Goal: Task Accomplishment & Management: Manage account settings

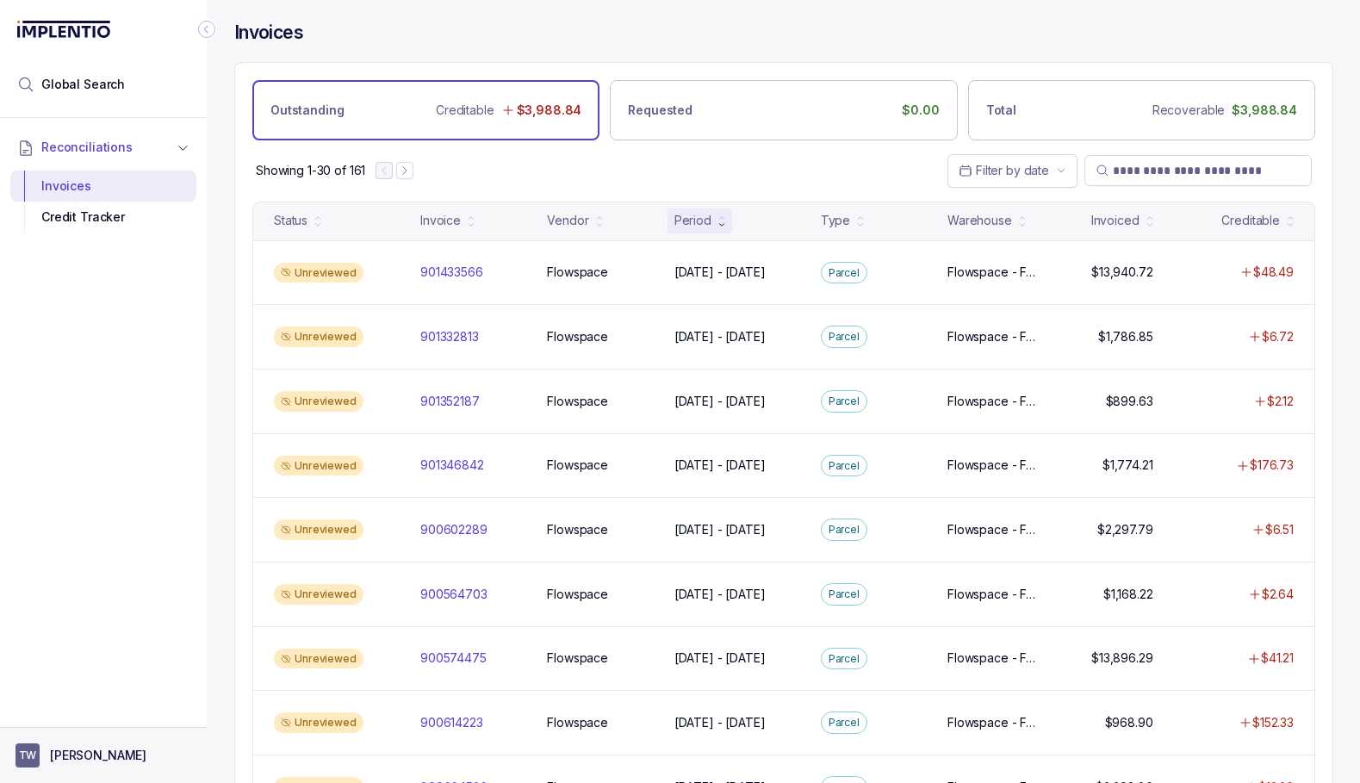
click at [134, 745] on button "TW [PERSON_NAME]" at bounding box center [104, 755] width 176 height 24
click at [122, 711] on p "Logout" at bounding box center [113, 717] width 143 height 17
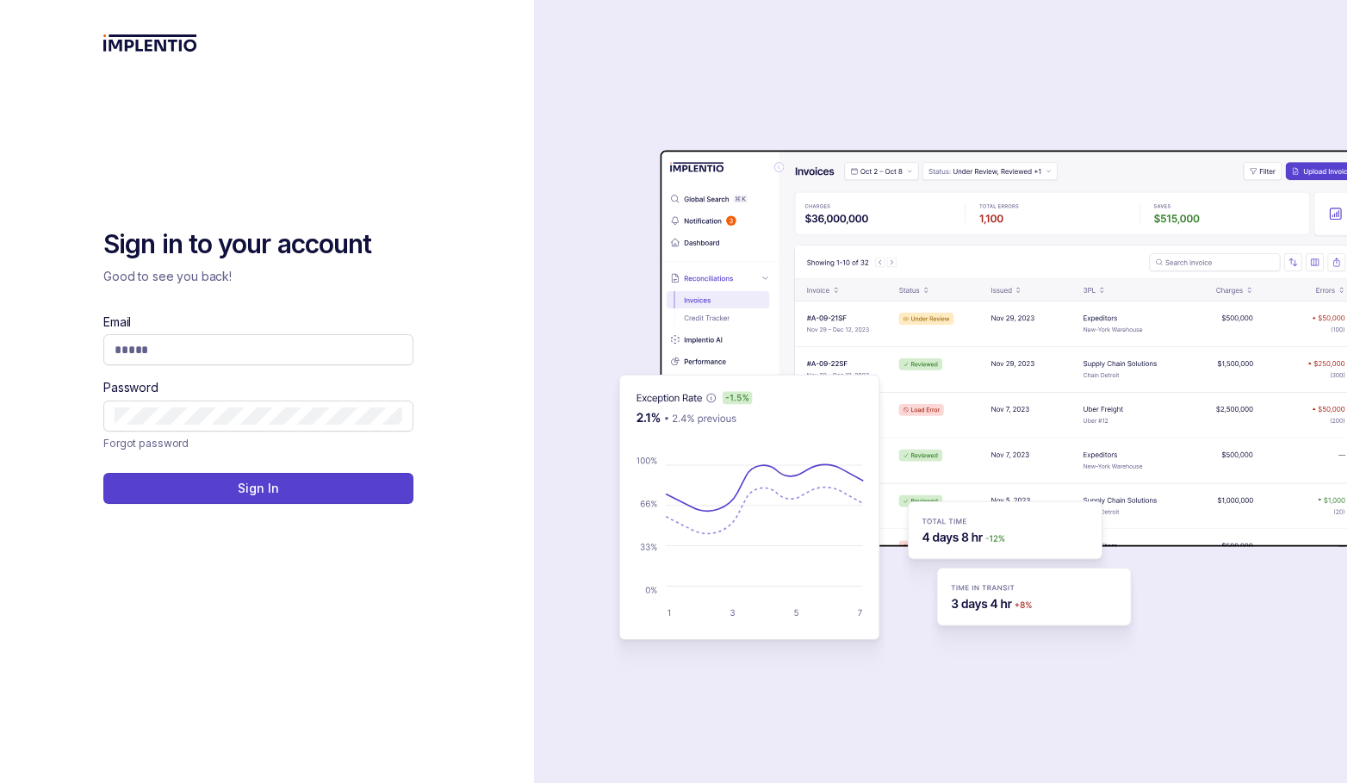
click at [0, 782] on com-1password-button at bounding box center [0, 783] width 0 height 0
type input "**********"
